Goal: Check status: Check status

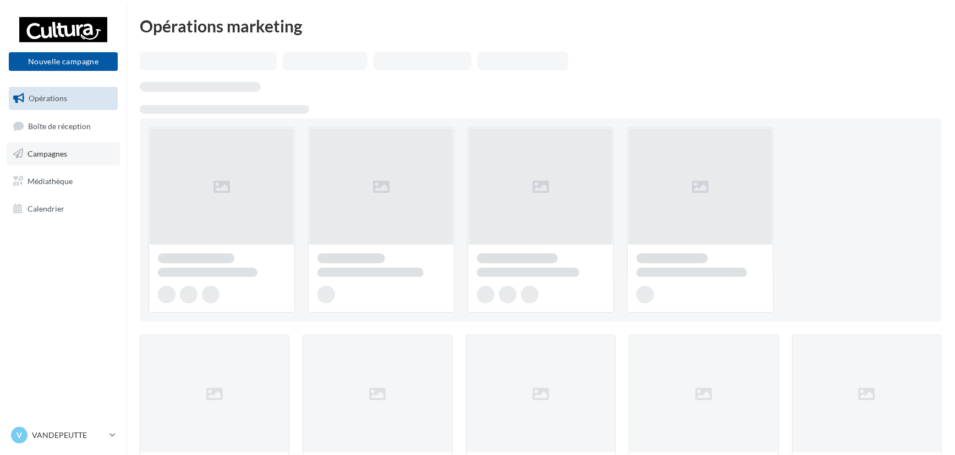
click at [51, 149] on span "Campagnes" at bounding box center [47, 153] width 40 height 9
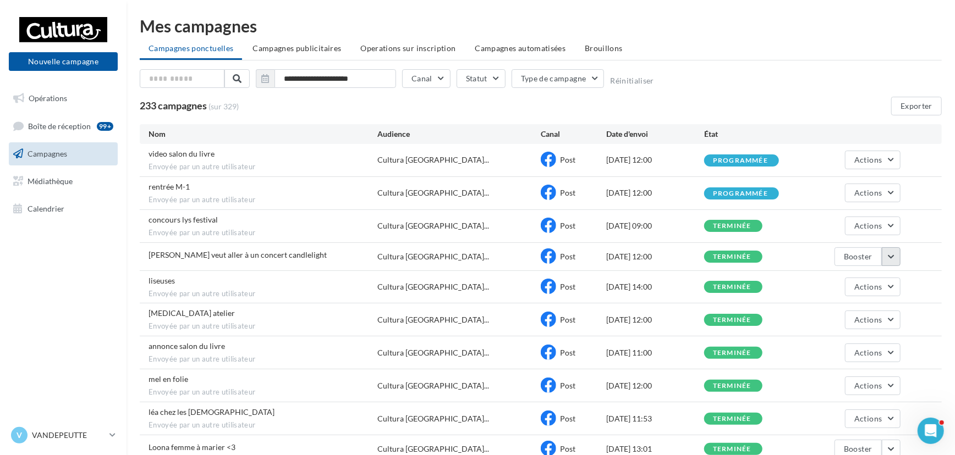
click at [884, 253] on button "button" at bounding box center [890, 256] width 19 height 19
click at [868, 282] on button "Voir les résultats" at bounding box center [845, 282] width 110 height 29
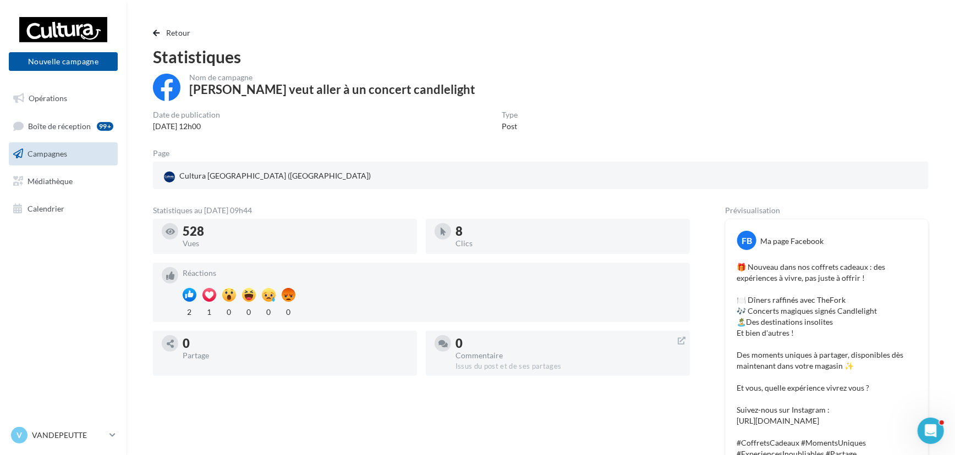
click at [74, 146] on link "Campagnes" at bounding box center [63, 153] width 113 height 23
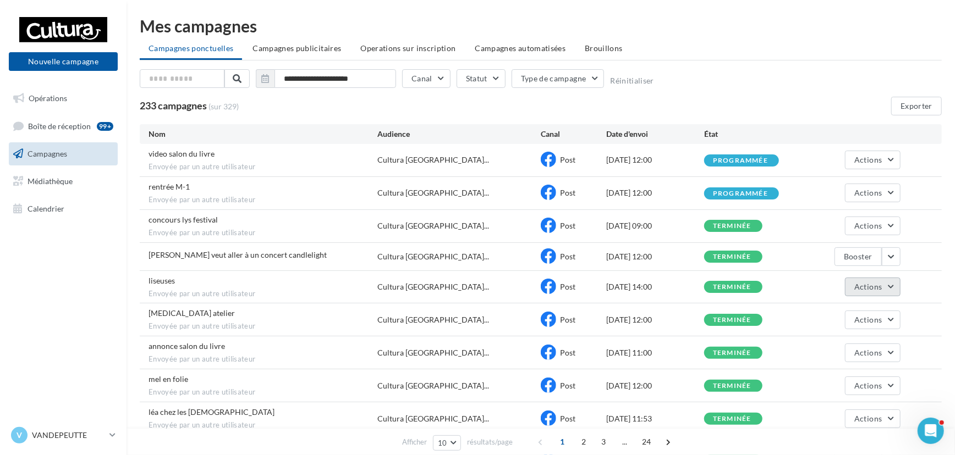
click at [890, 287] on button "Actions" at bounding box center [872, 287] width 55 height 19
click at [880, 308] on button "Voir les résultats" at bounding box center [845, 313] width 110 height 29
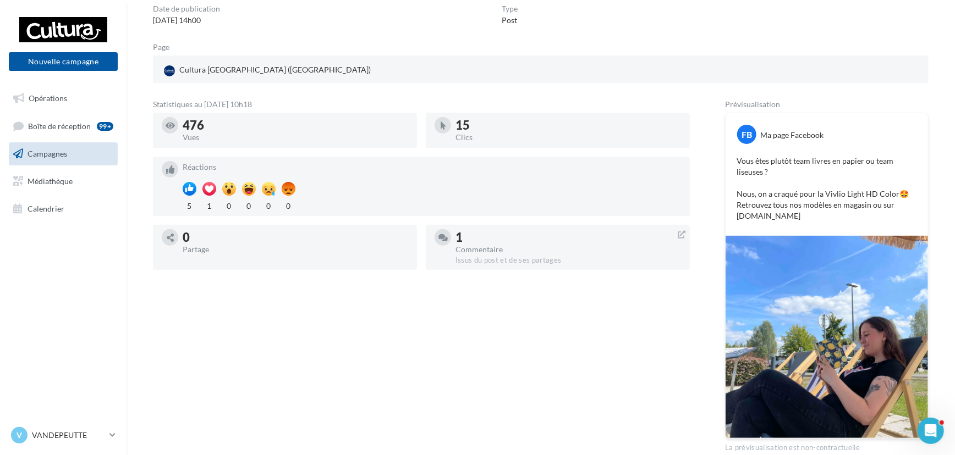
scroll to position [49, 0]
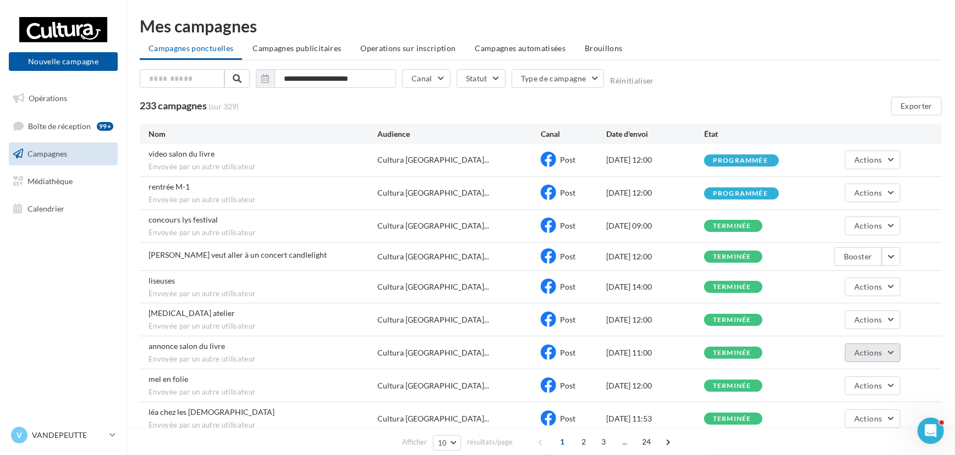
click at [890, 346] on button "Actions" at bounding box center [872, 353] width 55 height 19
click at [857, 368] on button "Voir les résultats" at bounding box center [845, 379] width 110 height 29
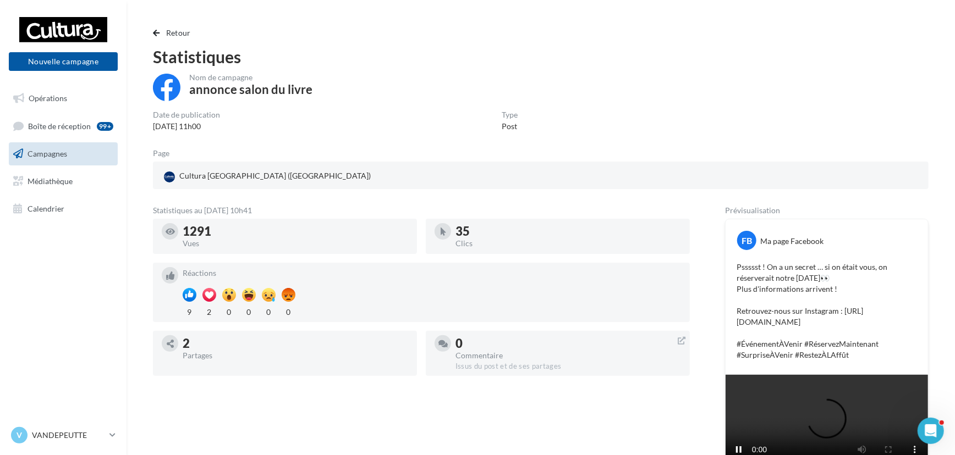
click at [93, 156] on link "Campagnes" at bounding box center [63, 153] width 113 height 23
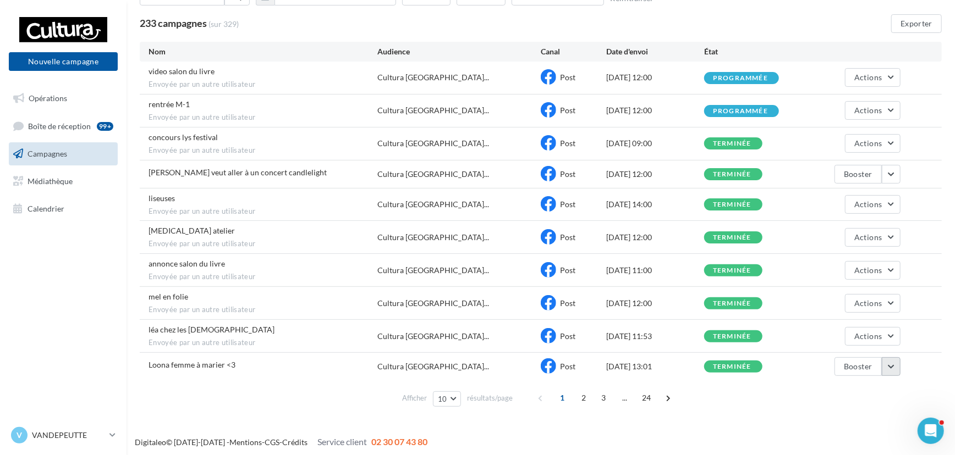
click at [886, 363] on button "button" at bounding box center [890, 366] width 19 height 19
click at [835, 249] on button "Voir les résultats" at bounding box center [845, 255] width 110 height 29
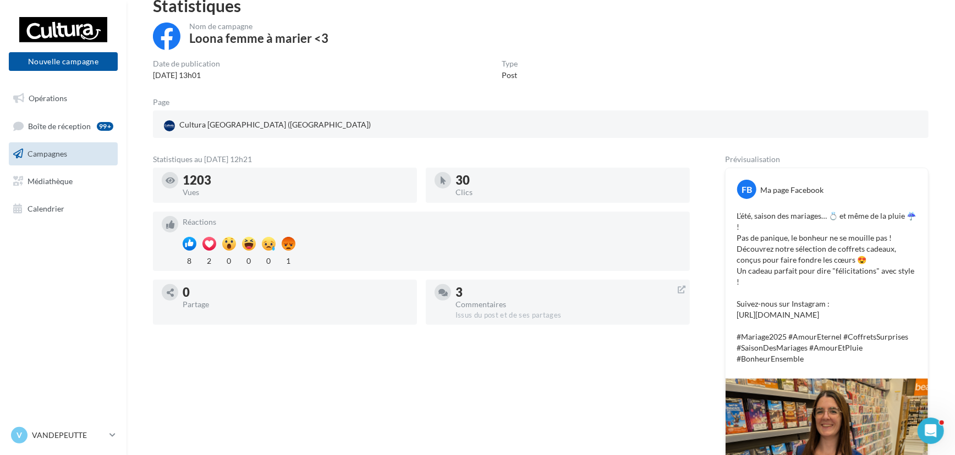
scroll to position [38, 0]
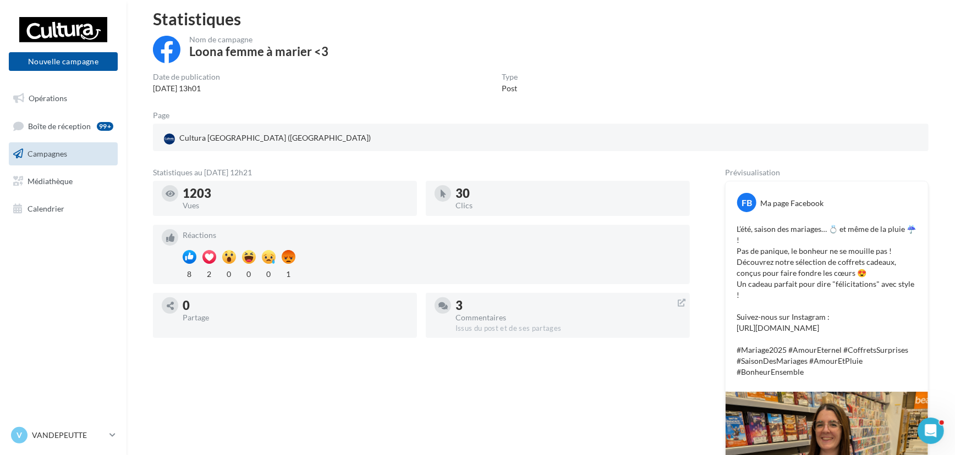
click at [97, 151] on link "Campagnes" at bounding box center [63, 153] width 113 height 23
